Goal: Navigation & Orientation: Find specific page/section

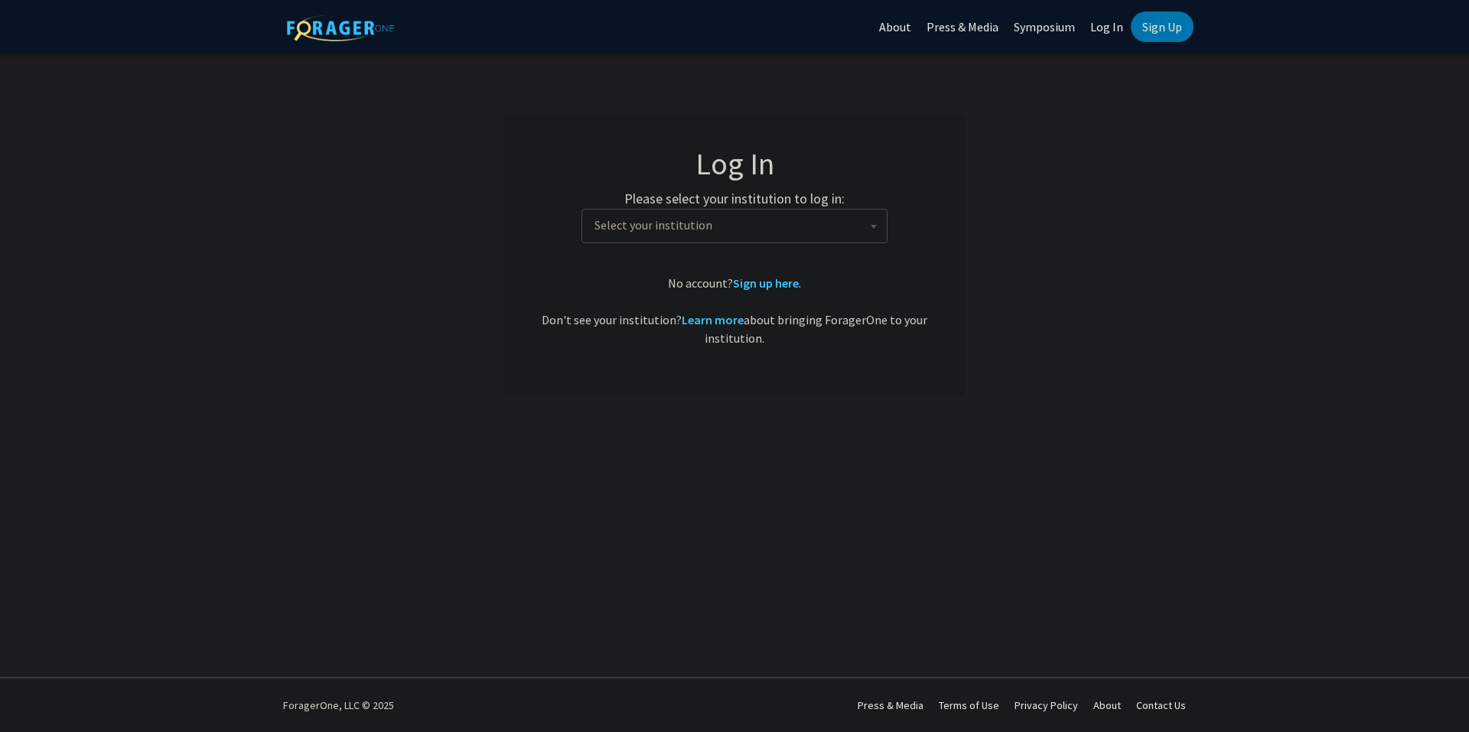
select select "1"
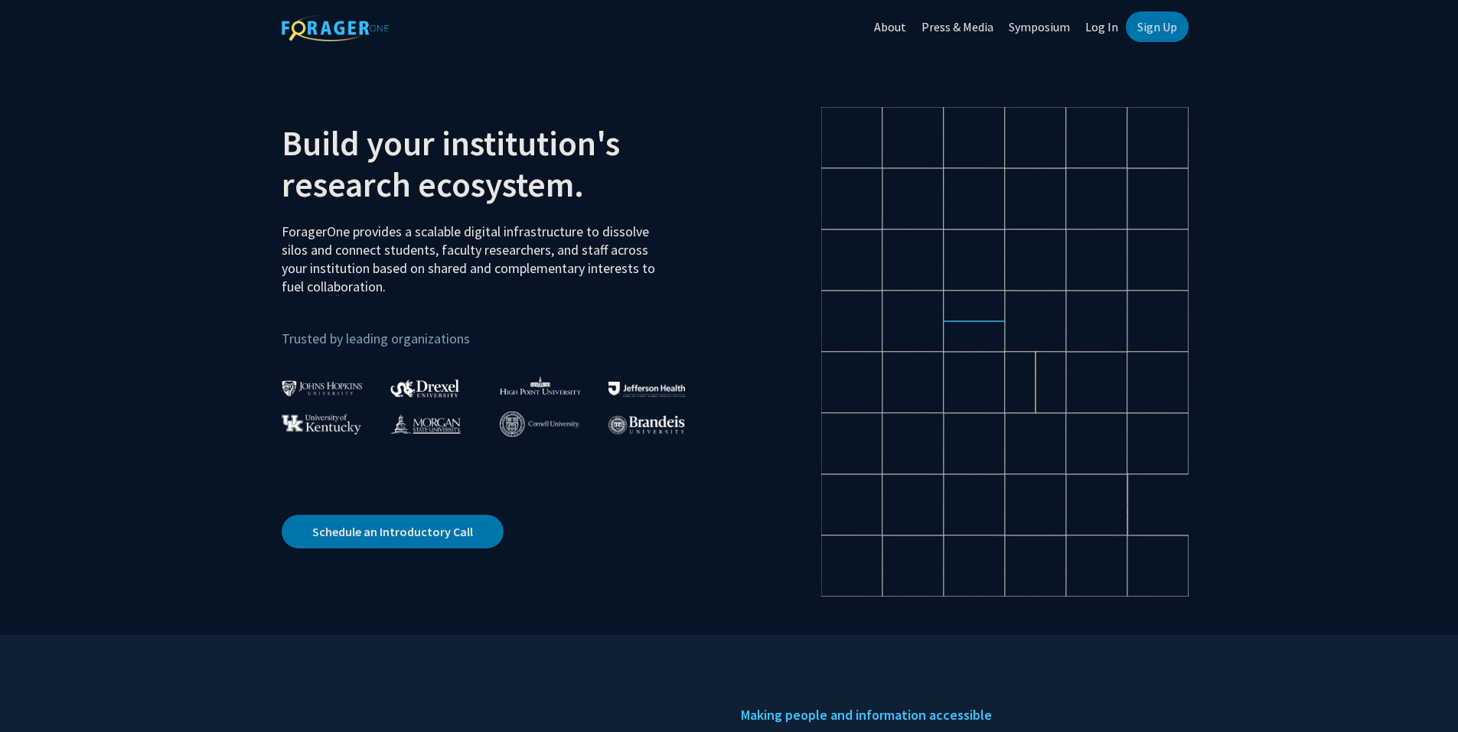
click at [1111, 35] on link "Log In" at bounding box center [1101, 27] width 48 height 54
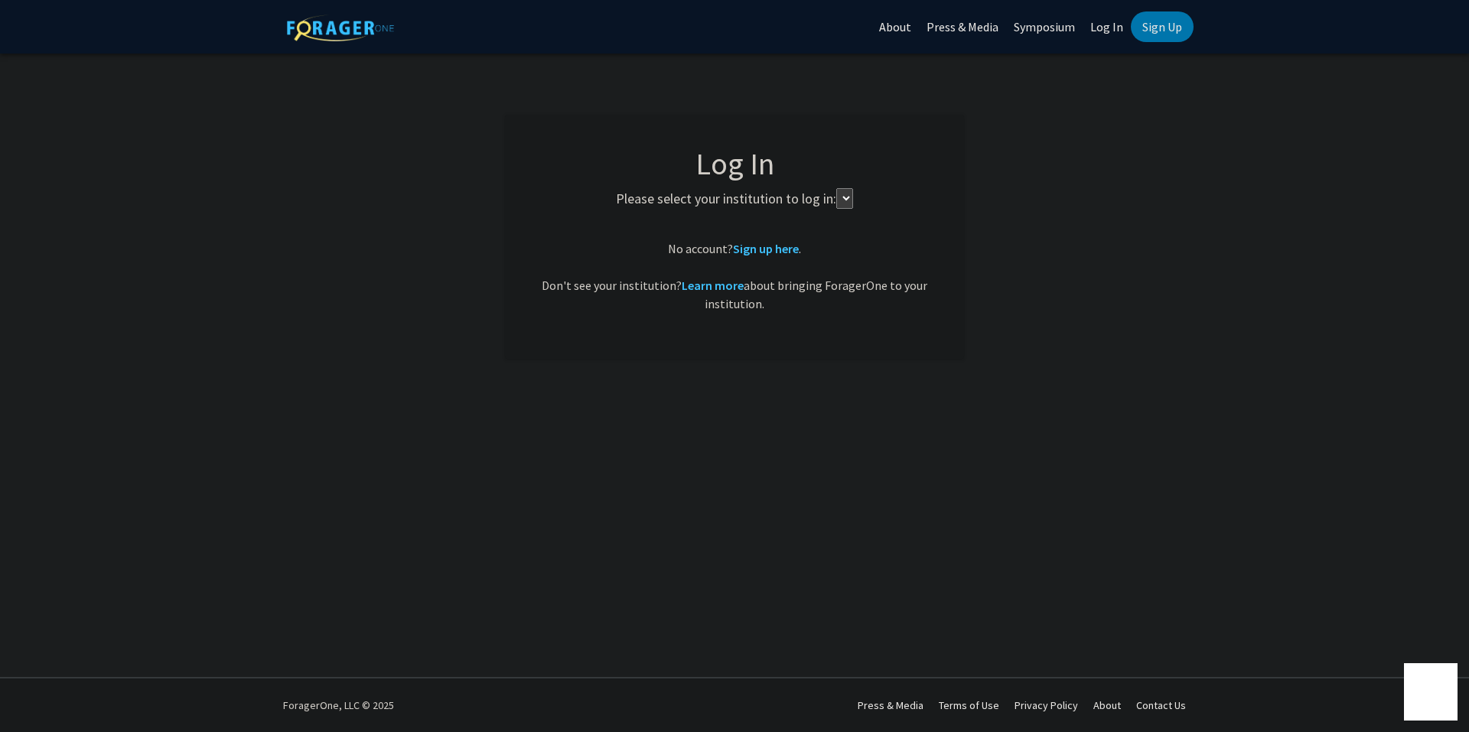
select select
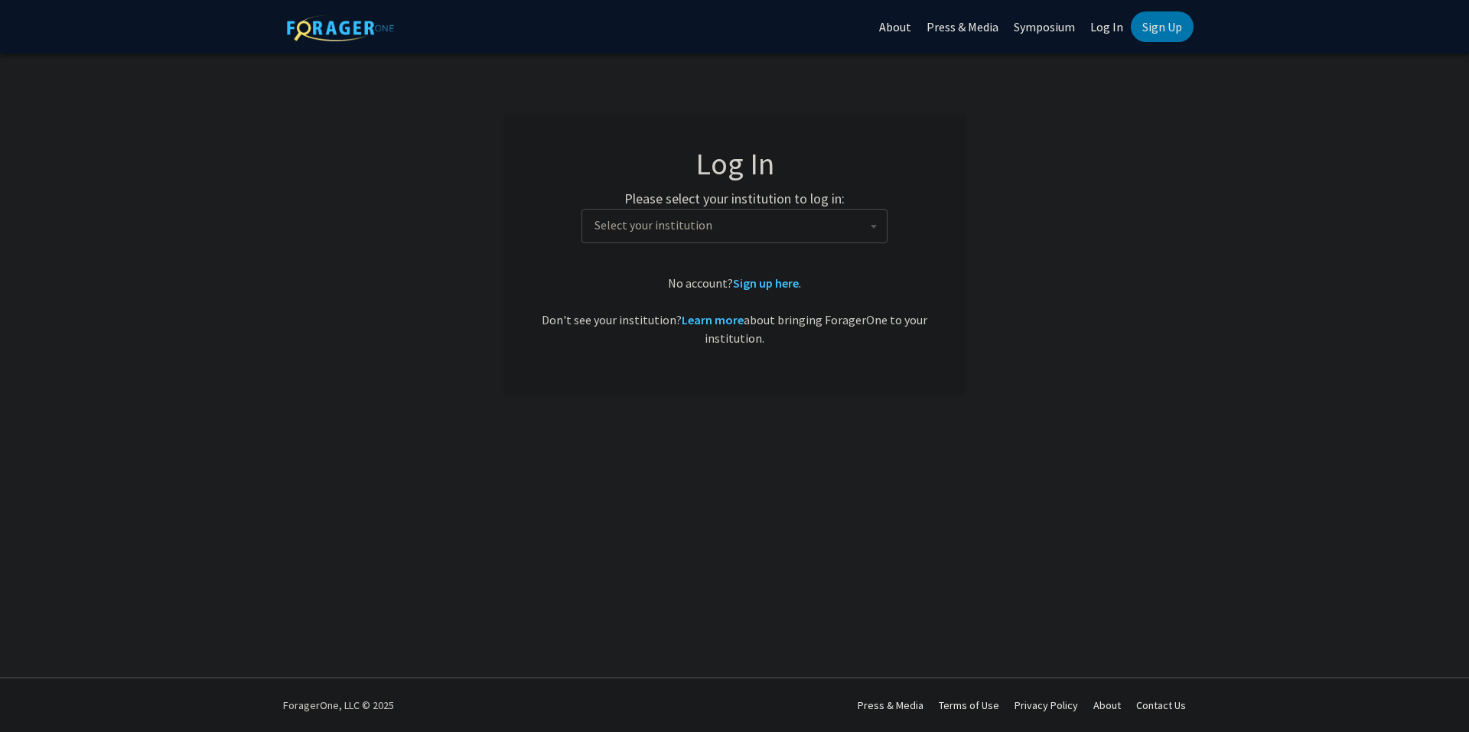
click at [790, 240] on span "Select your institution" at bounding box center [737, 225] width 298 height 31
type input "j"
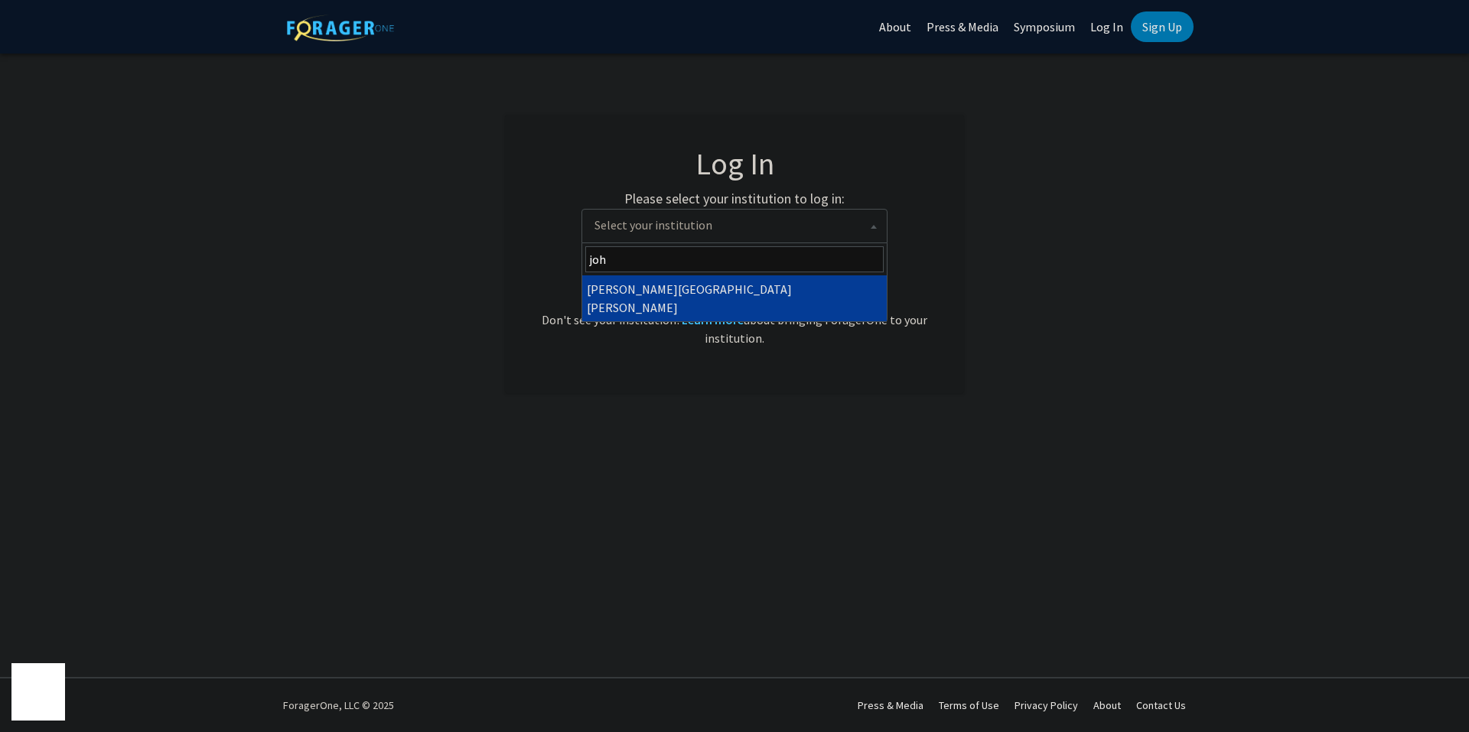
type input "joh"
select select "1"
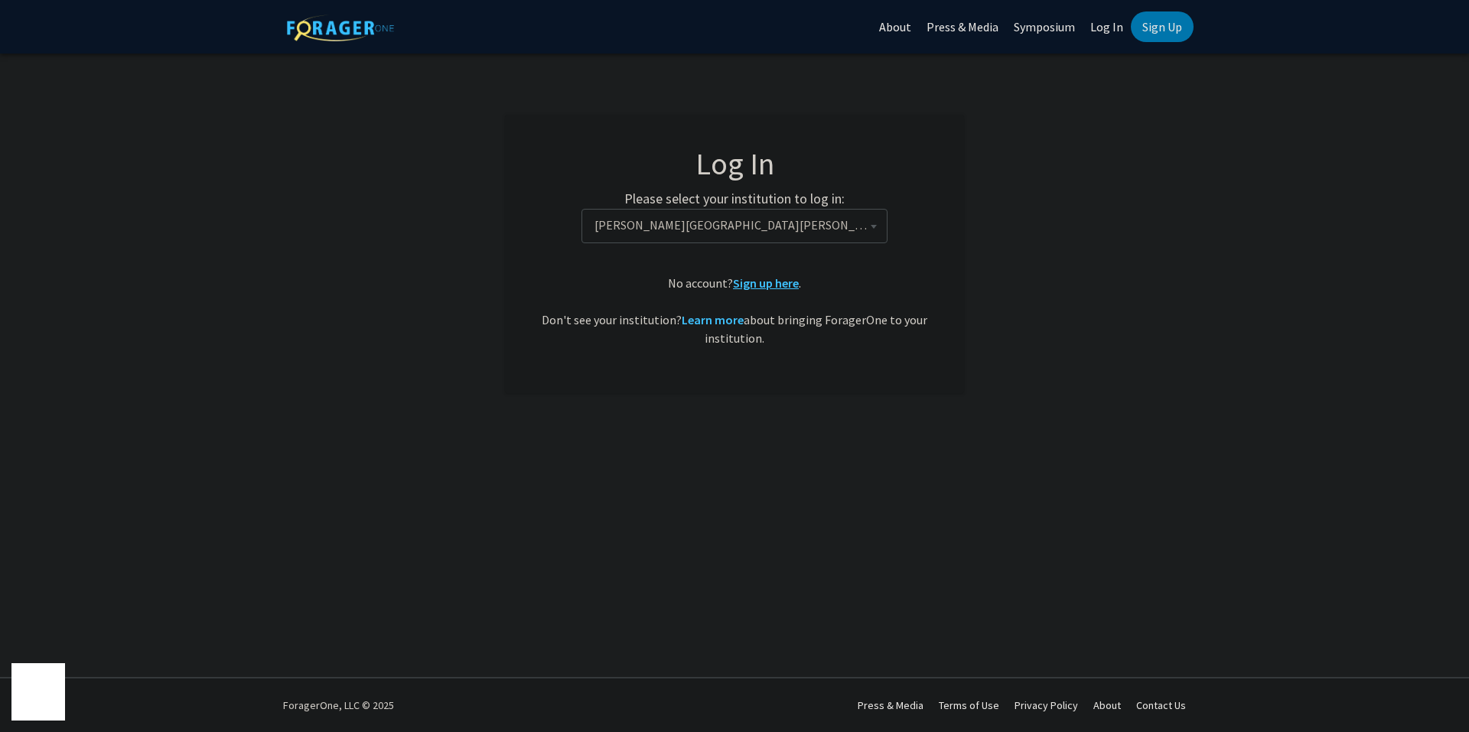
click at [761, 289] on link "Sign up here" at bounding box center [766, 282] width 66 height 15
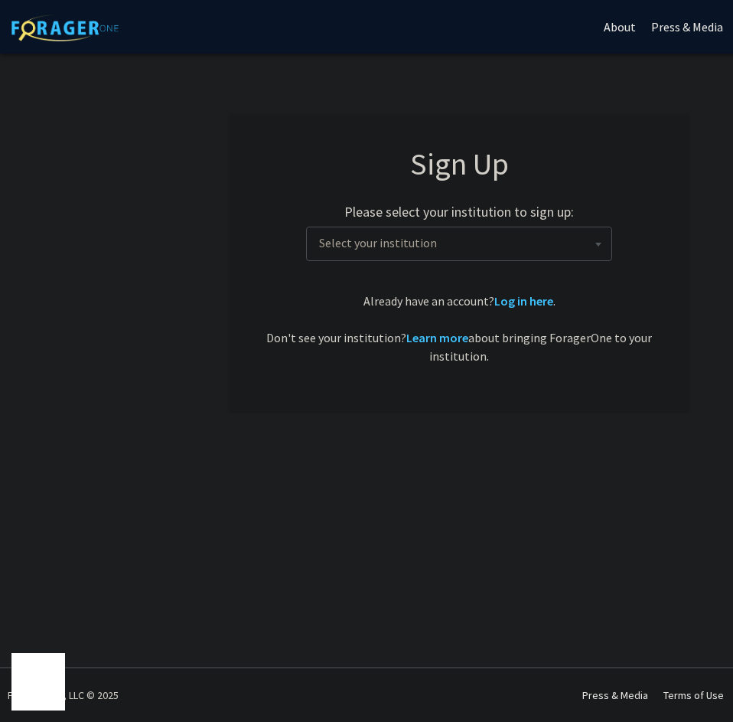
click at [542, 140] on fg-card "Sign Up Please select your institution to sign up: [GEOGRAPHIC_DATA] [GEOGRAPHI…" at bounding box center [459, 263] width 459 height 296
click at [416, 241] on span "Select your institution" at bounding box center [378, 242] width 118 height 15
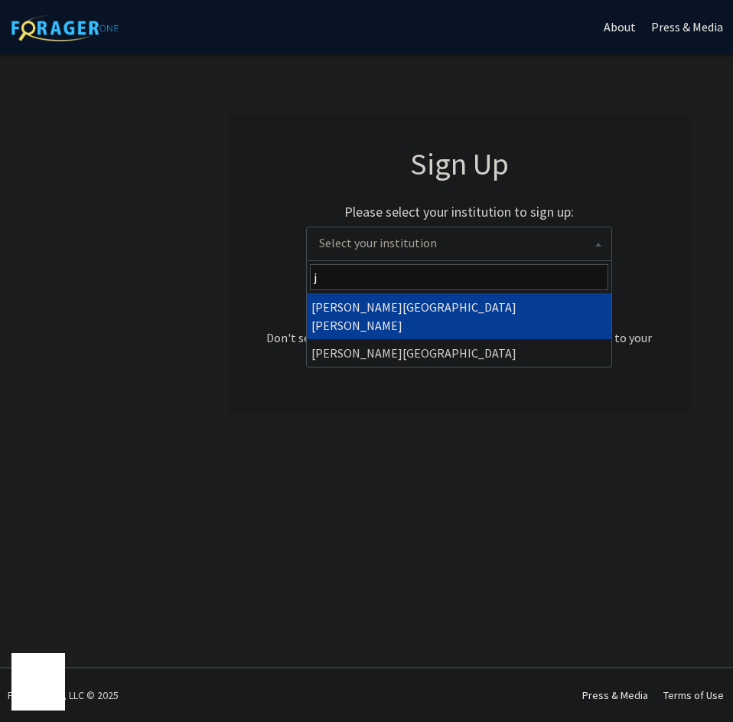
type input "j"
select select "1"
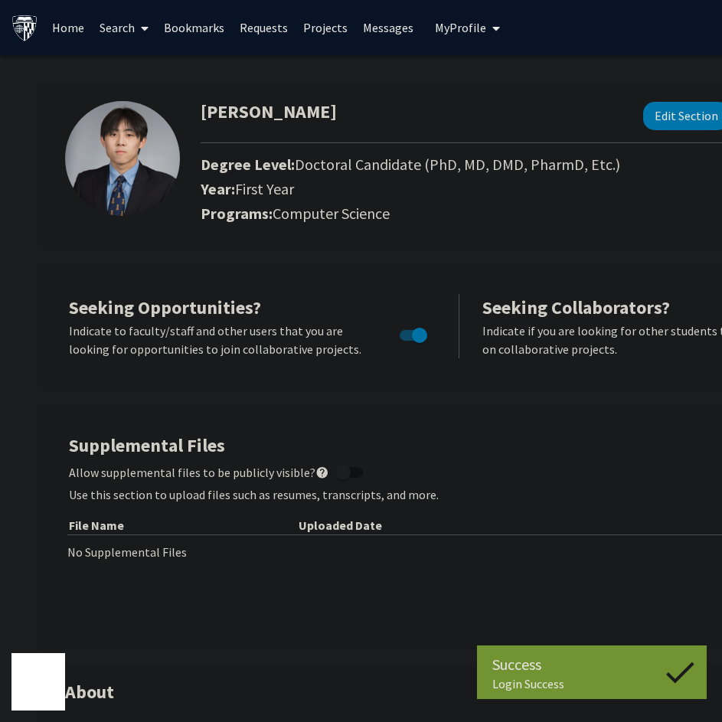
click at [203, 30] on link "Bookmarks" at bounding box center [194, 28] width 76 height 54
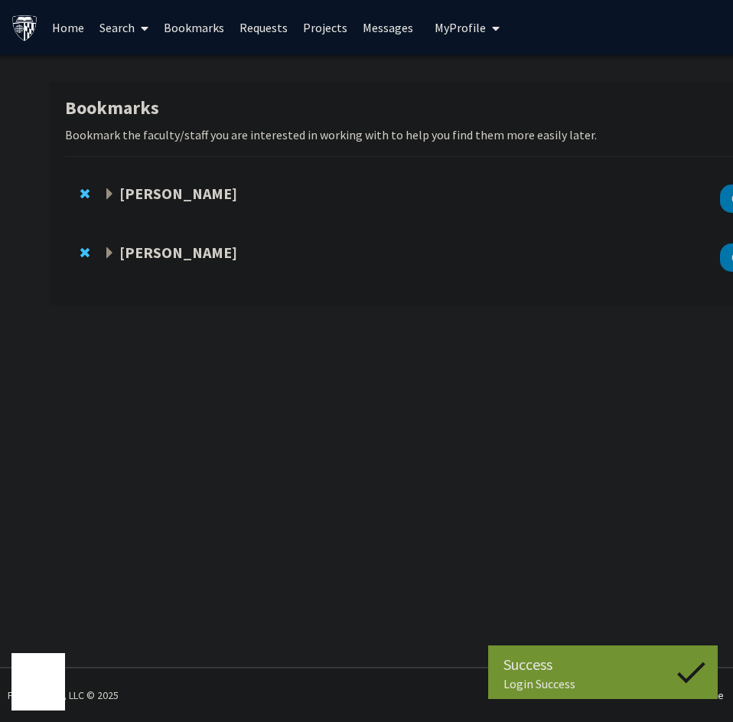
click at [189, 249] on strong "Ishan Barman" at bounding box center [178, 252] width 118 height 19
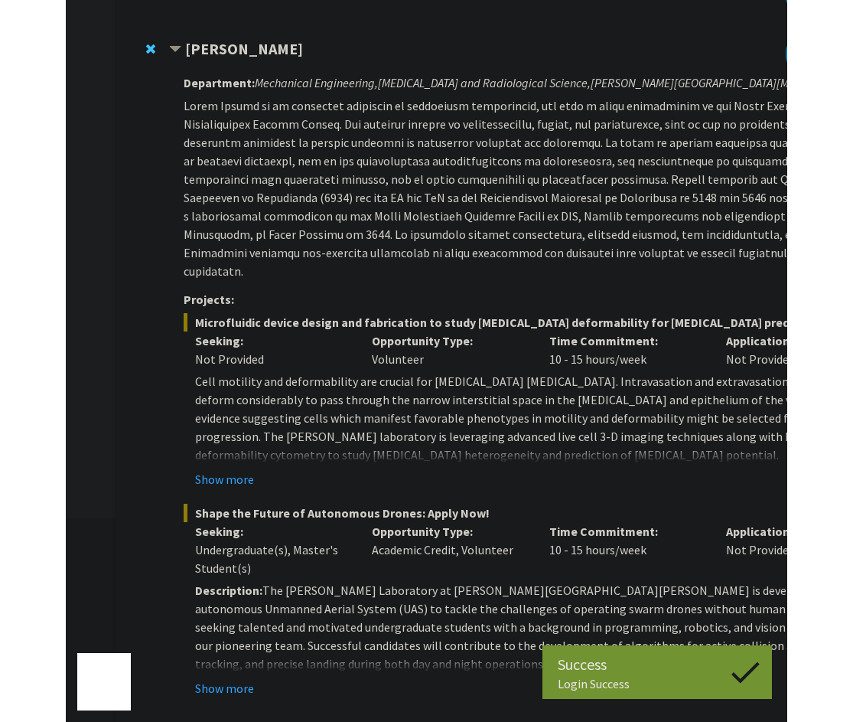
scroll to position [198, 0]
